Goal: Use online tool/utility: Use online tool/utility

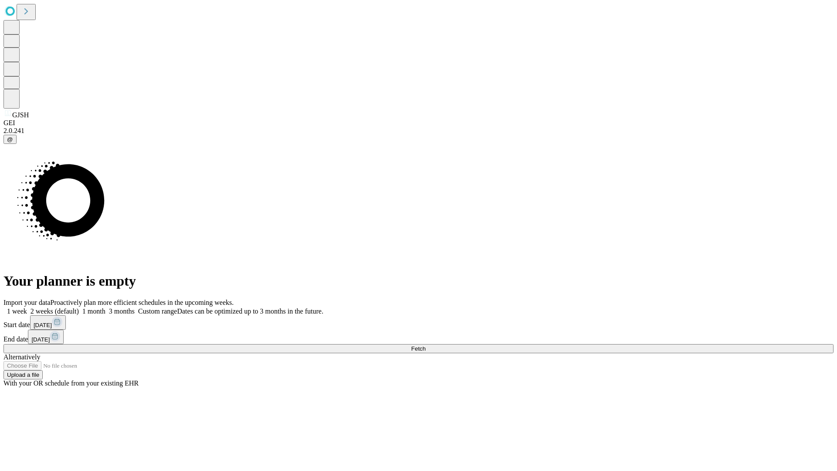
click at [425, 345] on span "Fetch" at bounding box center [418, 348] width 14 height 7
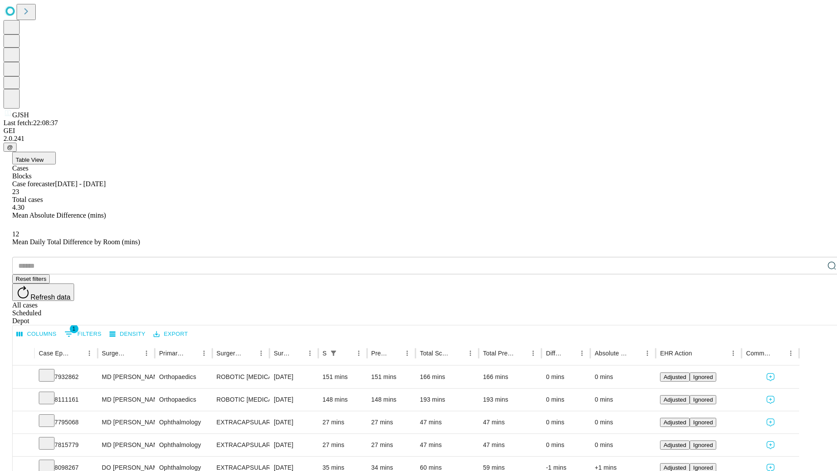
click at [44, 156] on span "Table View" at bounding box center [30, 159] width 28 height 7
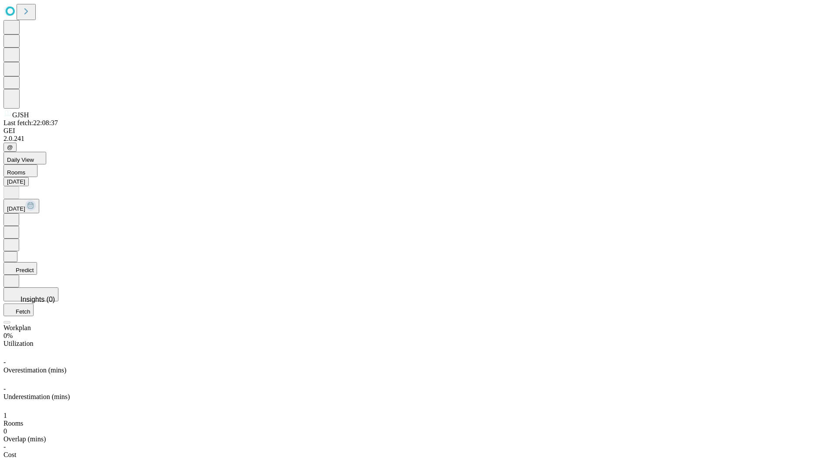
click at [37, 262] on button "Predict" at bounding box center [20, 268] width 34 height 13
